Goal: Task Accomplishment & Management: Complete application form

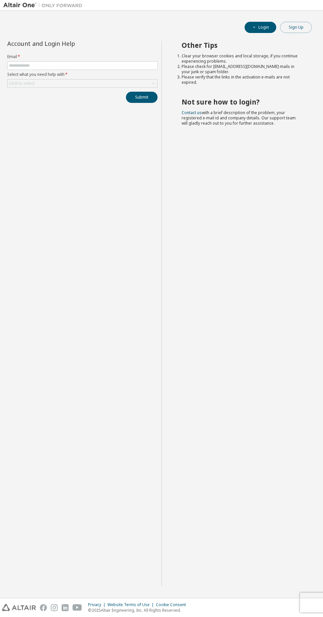
click at [305, 22] on button "Sign Up" at bounding box center [297, 27] width 32 height 11
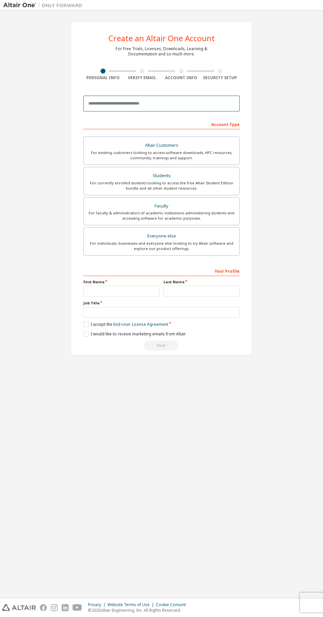
click at [224, 105] on input "email" at bounding box center [161, 104] width 156 height 16
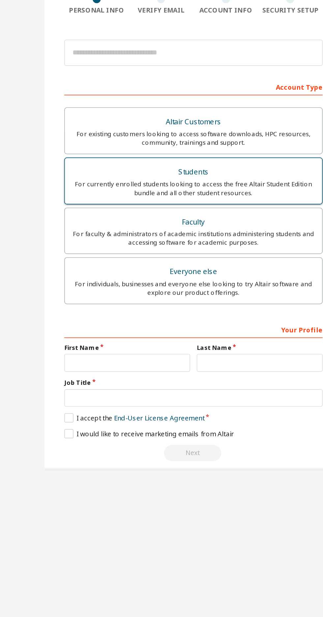
click at [179, 178] on div "Students" at bounding box center [162, 175] width 148 height 9
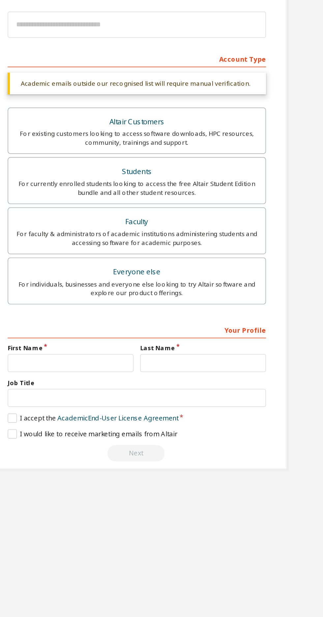
click at [163, 122] on div "Account Type" at bounding box center [161, 124] width 156 height 11
click at [185, 123] on div "Account Type" at bounding box center [161, 124] width 156 height 11
click at [199, 130] on div "Account Type Academic emails outside our recognised list will require manual ve…" at bounding box center [161, 243] width 156 height 249
click at [231, 123] on div "Account Type" at bounding box center [161, 124] width 156 height 11
click at [218, 122] on div "Account Type" at bounding box center [161, 124] width 156 height 11
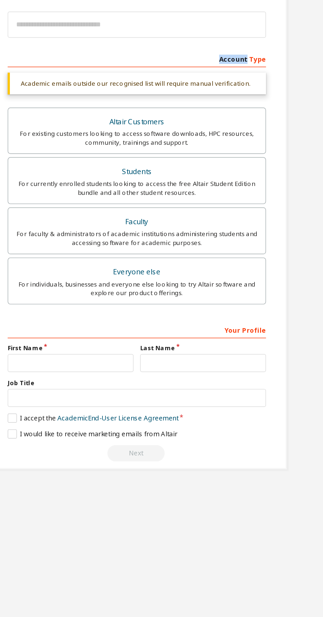
click at [122, 120] on div "Account Type" at bounding box center [161, 124] width 156 height 11
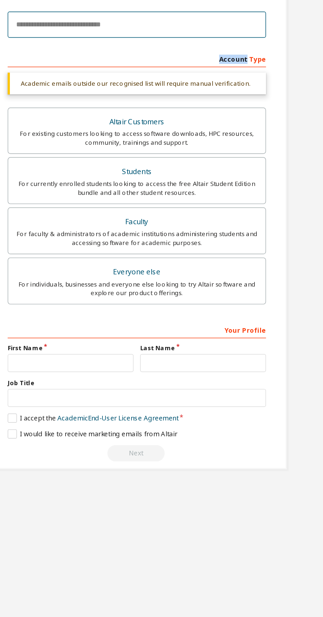
click at [149, 104] on input "email" at bounding box center [161, 104] width 156 height 16
click at [195, 105] on input "**********" at bounding box center [161, 104] width 156 height 16
click at [203, 104] on input "**********" at bounding box center [161, 104] width 156 height 16
type input "**********"
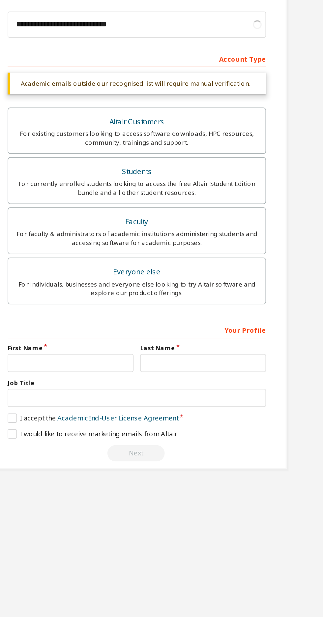
click at [200, 124] on div "Account Type" at bounding box center [161, 124] width 156 height 11
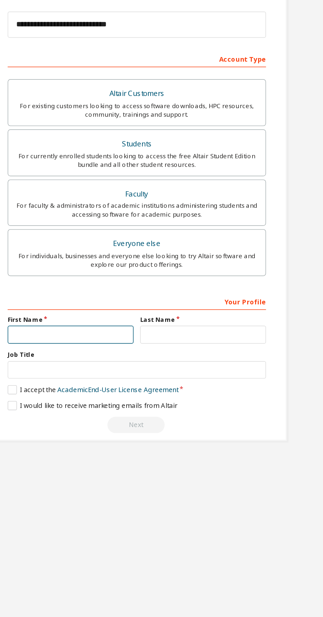
click at [145, 290] on input "text" at bounding box center [121, 291] width 76 height 11
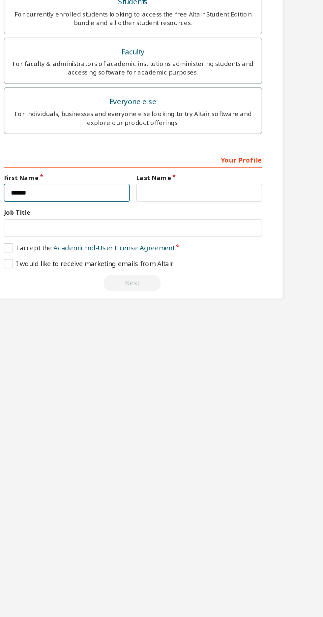
type input "******"
click at [200, 301] on label "Job Title" at bounding box center [161, 303] width 156 height 5
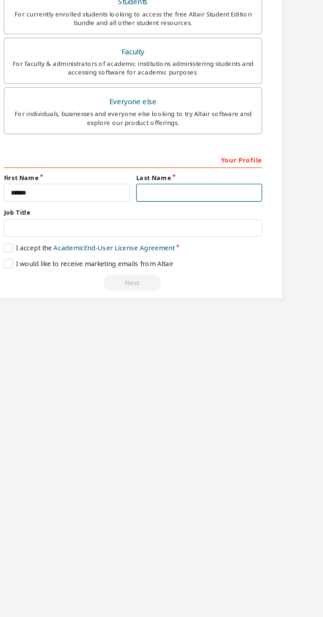
click at [211, 291] on input "text" at bounding box center [202, 291] width 76 height 11
type input "******"
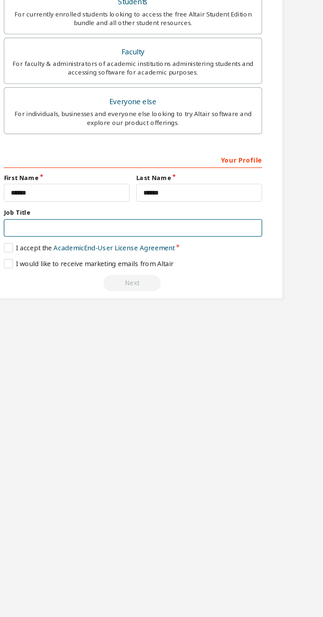
click at [217, 313] on input "text" at bounding box center [161, 312] width 156 height 11
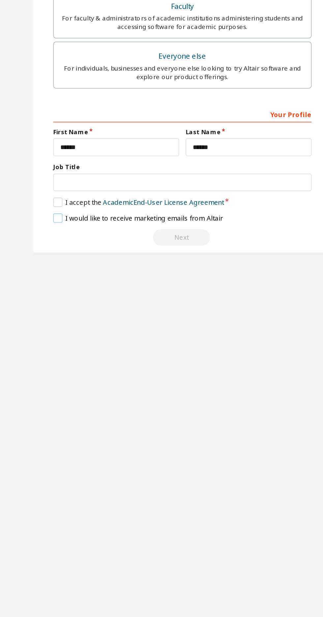
click at [86, 331] on label "I would like to receive marketing emails from Altair" at bounding box center [134, 334] width 103 height 6
click at [87, 331] on label "I would like to receive marketing emails from Altair" at bounding box center [134, 334] width 103 height 6
click at [86, 322] on label "I accept the Academic End-User License Agreement" at bounding box center [134, 325] width 103 height 6
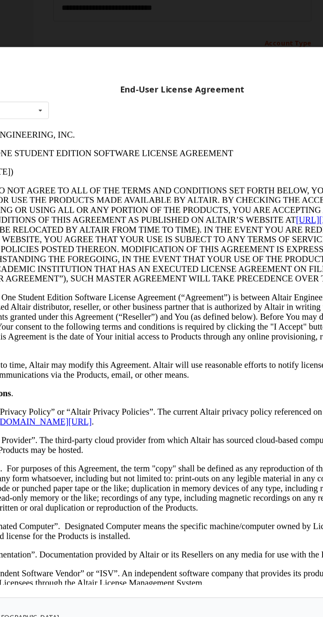
scroll to position [0, 0]
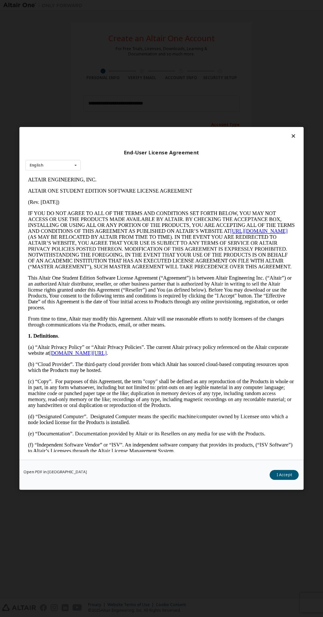
click at [294, 133] on icon at bounding box center [293, 136] width 7 height 6
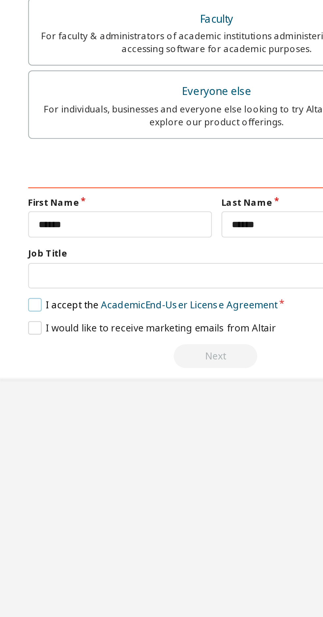
click at [86, 325] on label "I accept the Academic End-User License Agreement" at bounding box center [134, 325] width 103 height 6
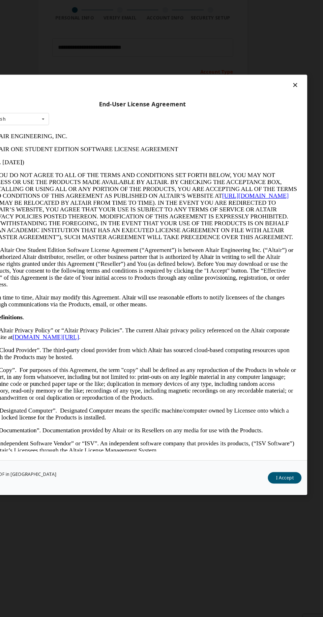
scroll to position [0, 0]
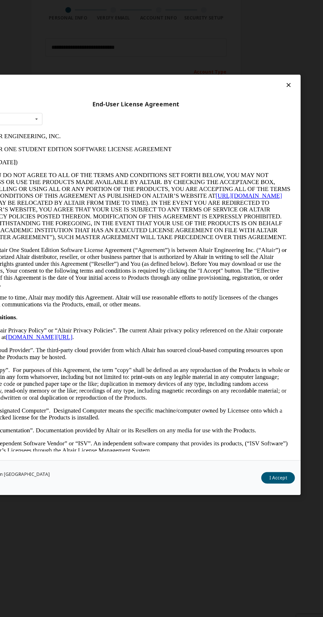
click at [294, 133] on icon at bounding box center [293, 136] width 7 height 6
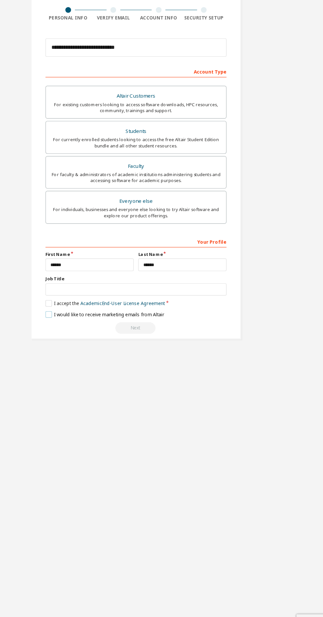
click at [86, 334] on label "I would like to receive marketing emails from Altair" at bounding box center [134, 334] width 103 height 6
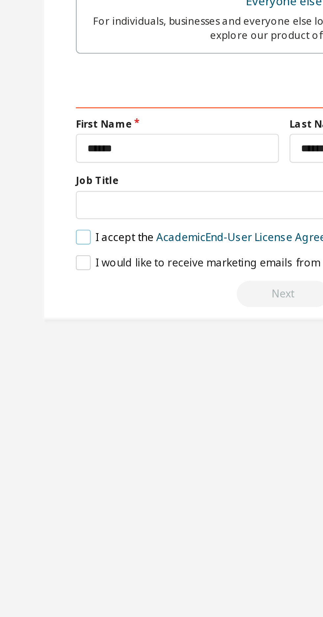
click at [101, 322] on label "I accept the Academic End-User License Agreement" at bounding box center [134, 325] width 103 height 6
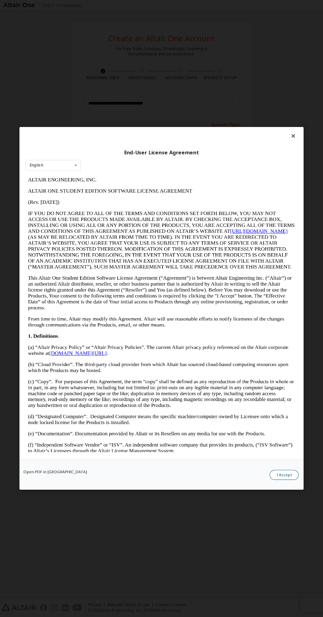
click at [284, 481] on button "I Accept" at bounding box center [284, 476] width 29 height 10
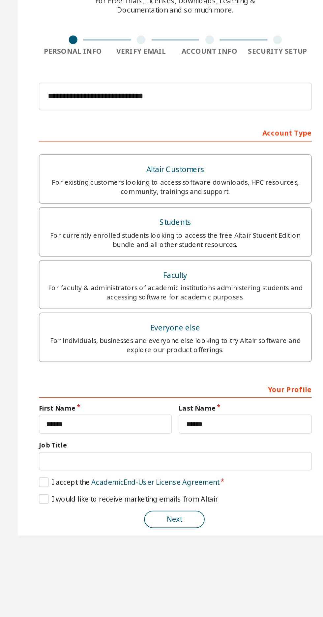
click at [171, 347] on button "Next" at bounding box center [161, 346] width 35 height 10
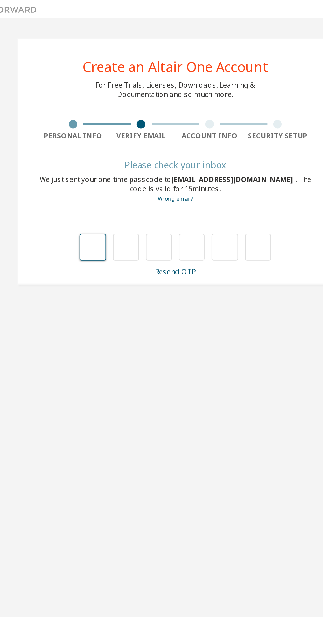
click at [113, 147] on input "text" at bounding box center [114, 141] width 15 height 15
type input "*"
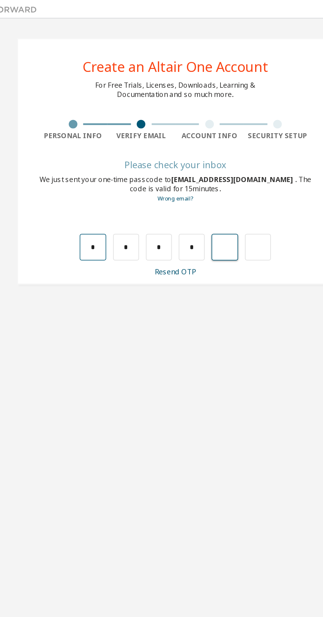
type input "*"
